Goal: Find specific page/section: Find specific page/section

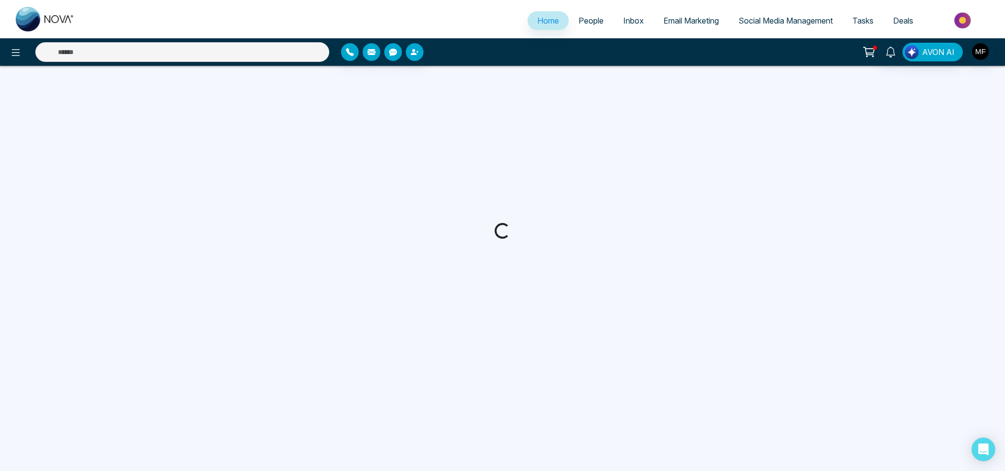
select select "*"
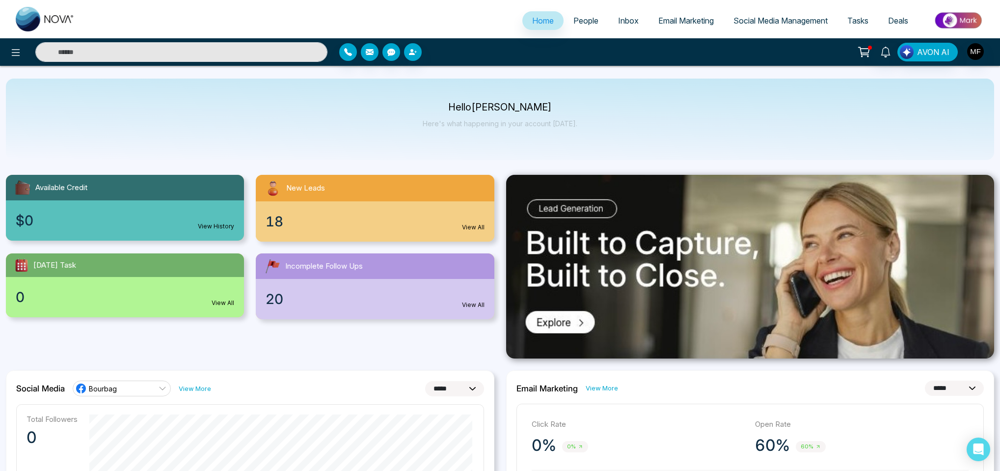
click at [573, 22] on span "People" at bounding box center [585, 21] width 25 height 10
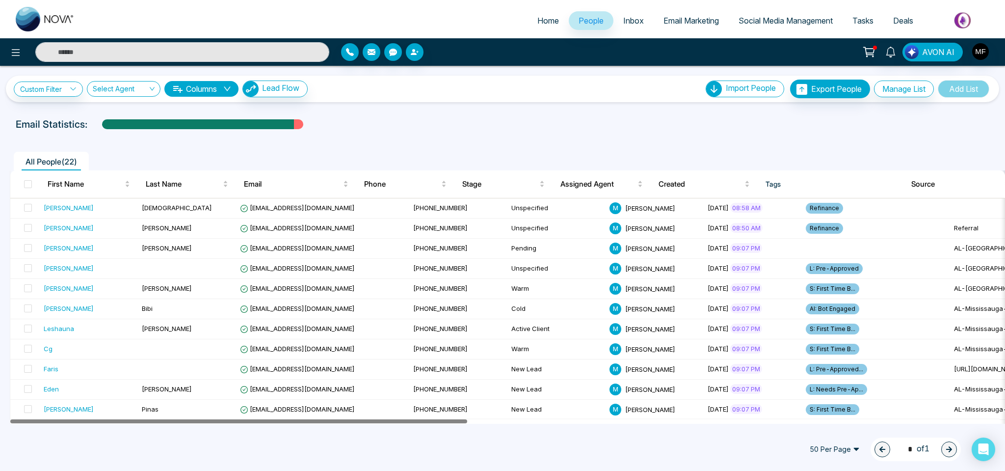
drag, startPoint x: 458, startPoint y: 421, endPoint x: 391, endPoint y: 427, distance: 68.0
click at [391, 427] on div "All People ( 22 ) First Name Last Name Email Phone Stage Assigned Agent Created…" at bounding box center [502, 396] width 993 height 502
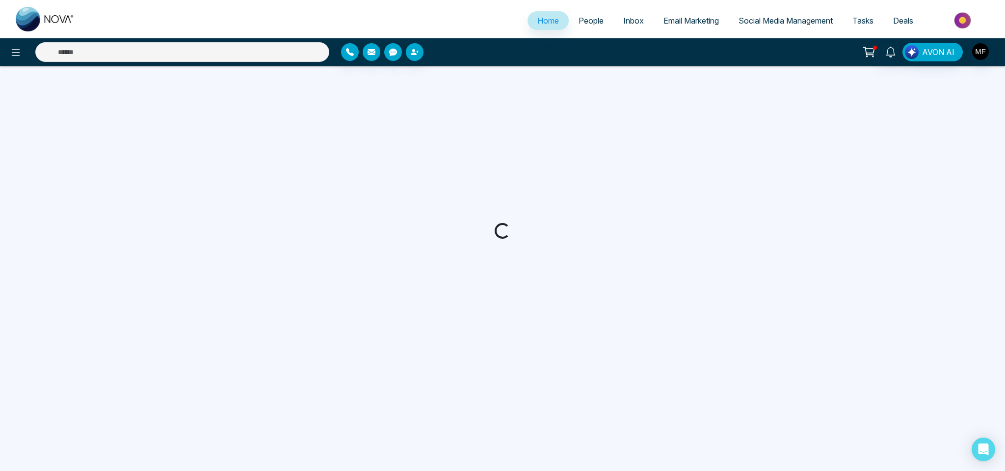
select select "*"
